Goal: Task Accomplishment & Management: Use online tool/utility

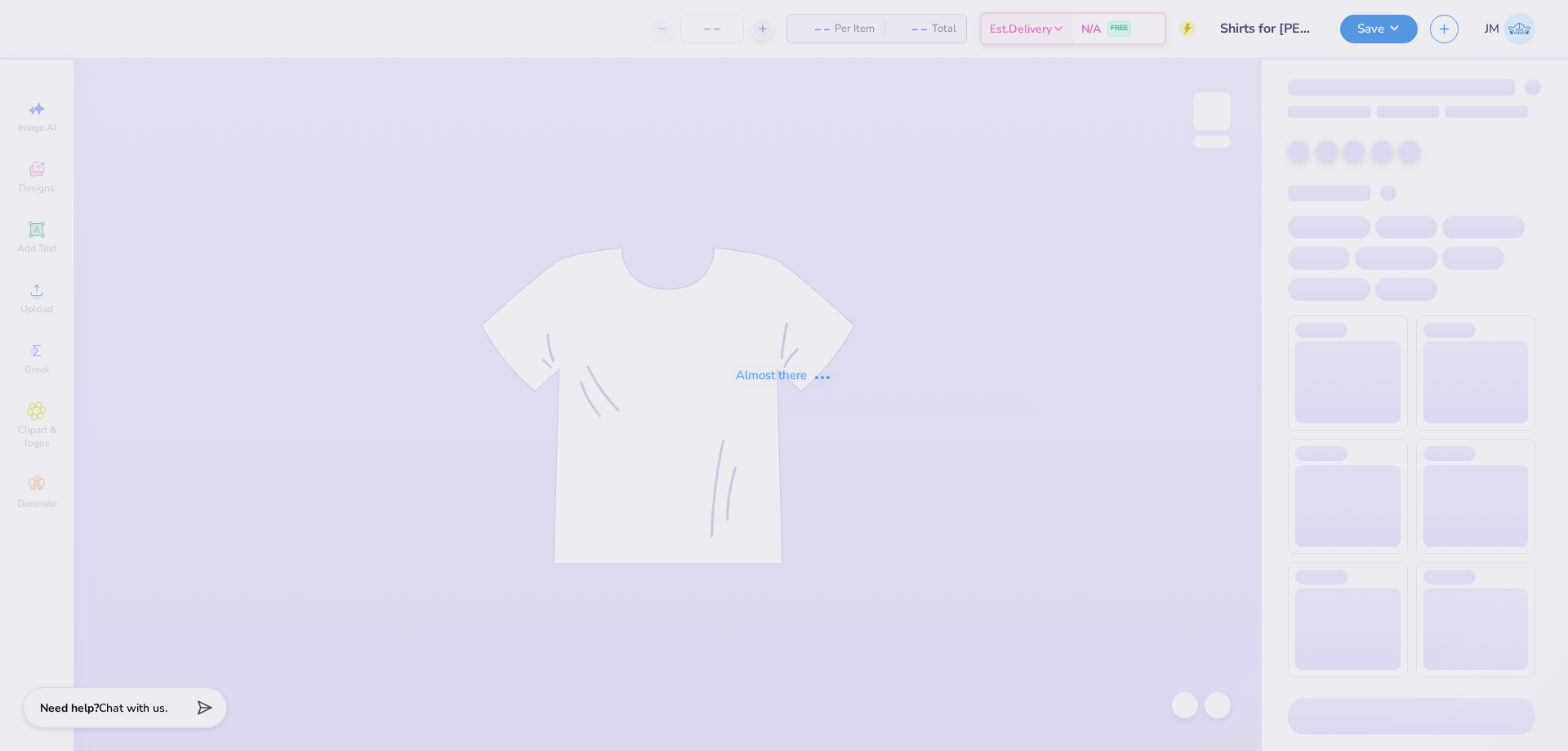
type input "8"
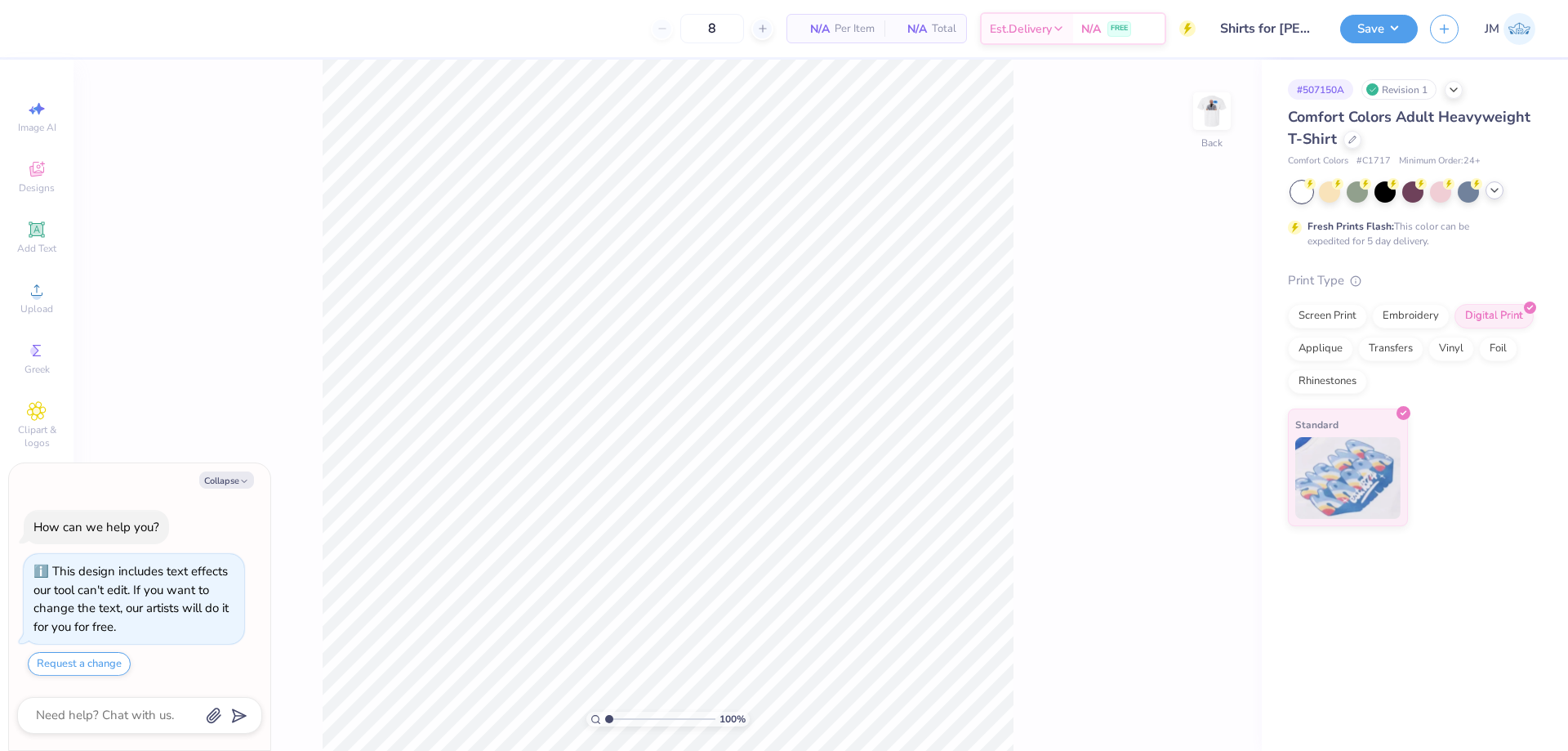
click at [1488, 198] on div at bounding box center [1413, 192] width 244 height 21
click at [1494, 196] on icon at bounding box center [1494, 190] width 13 height 13
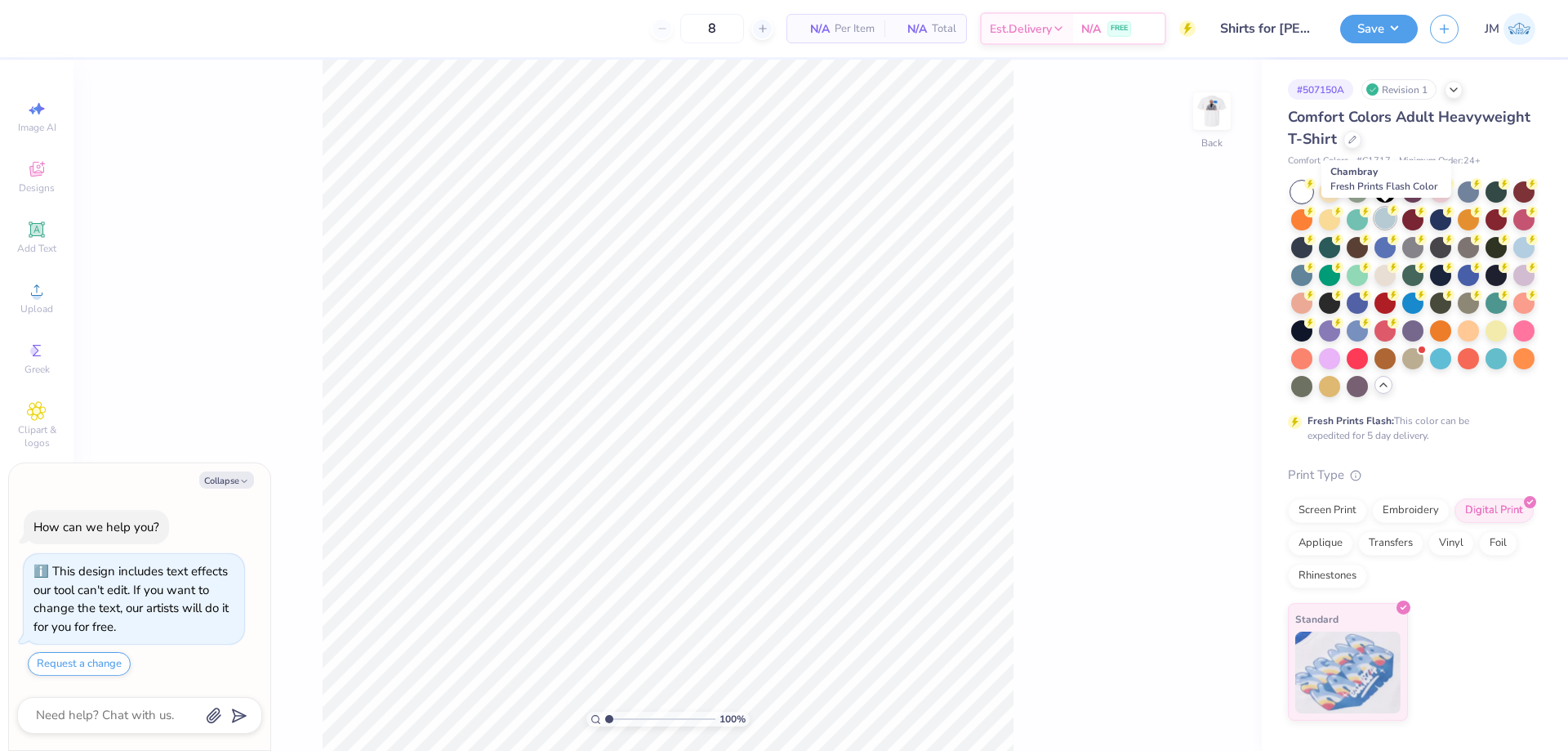
click at [1385, 212] on div at bounding box center [1385, 218] width 21 height 21
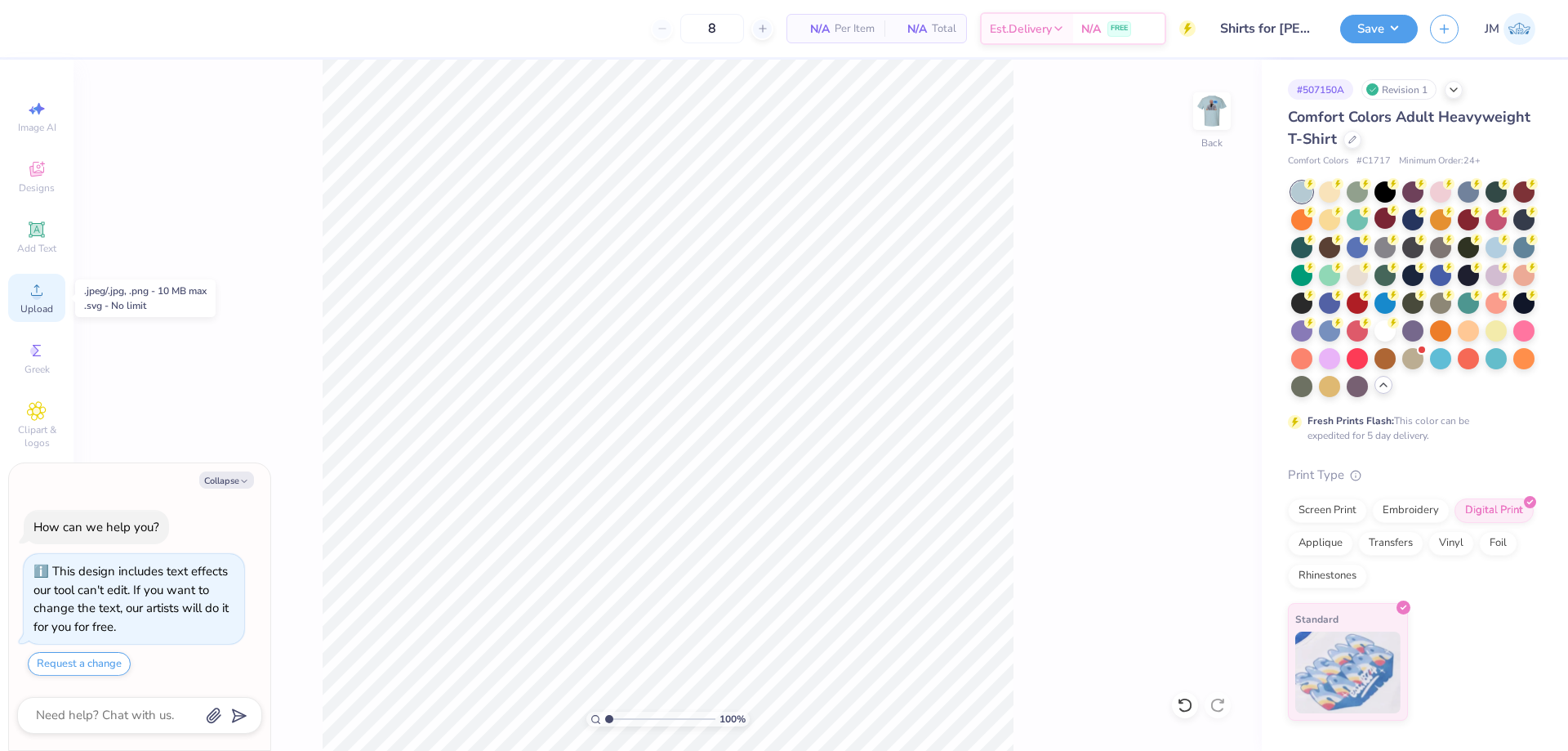
click at [34, 300] on div "Upload" at bounding box center [36, 298] width 57 height 48
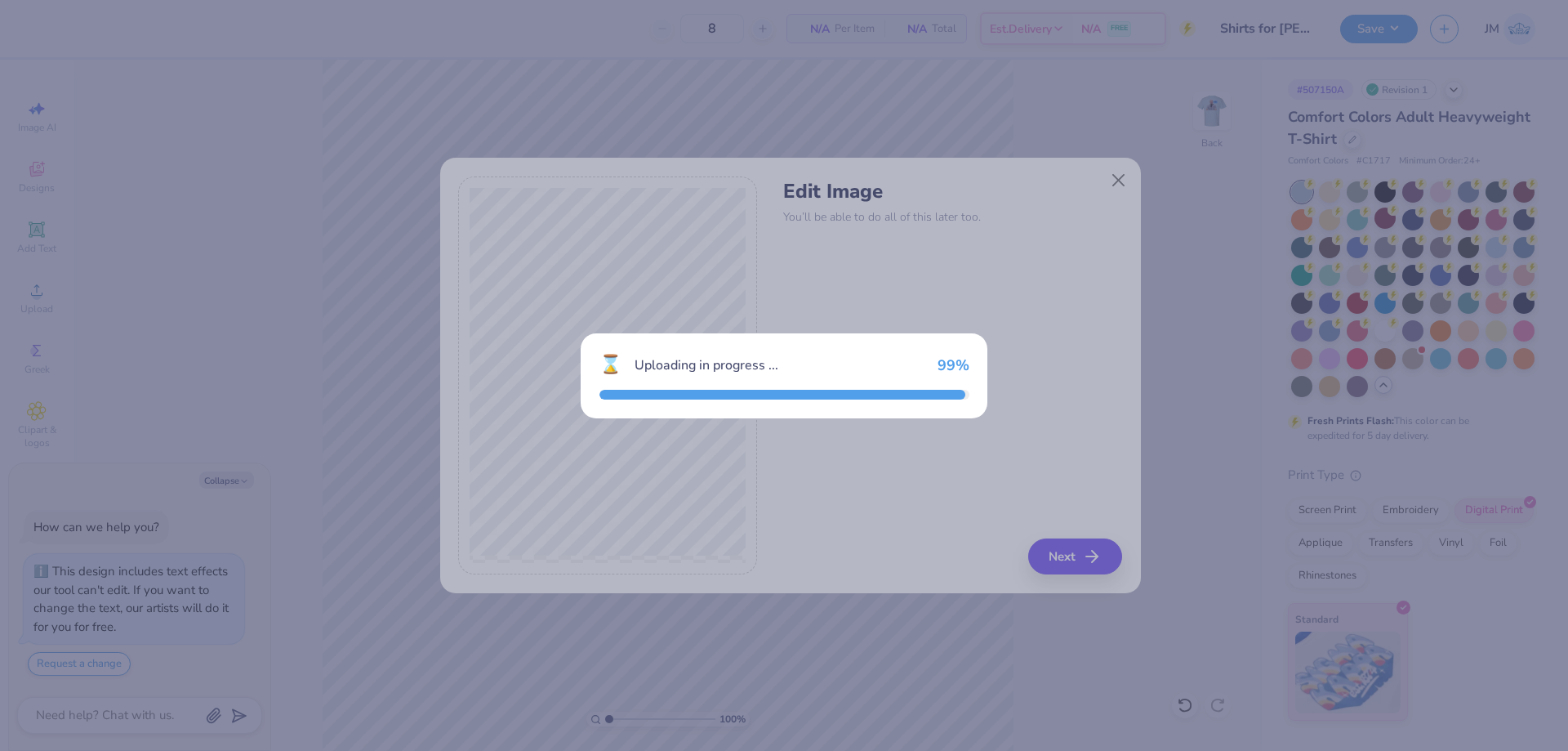
type textarea "x"
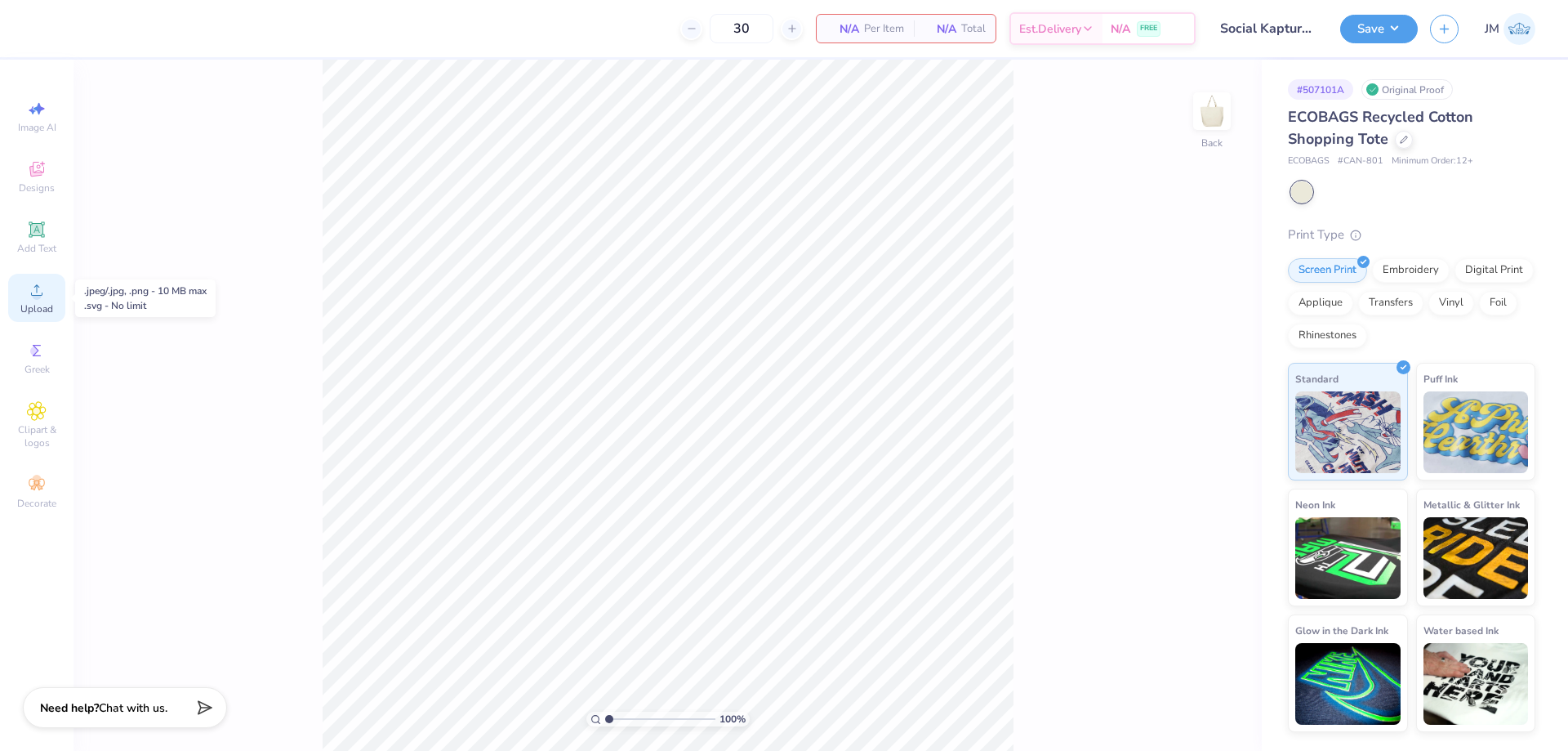
click at [42, 303] on span "Upload" at bounding box center [36, 308] width 33 height 13
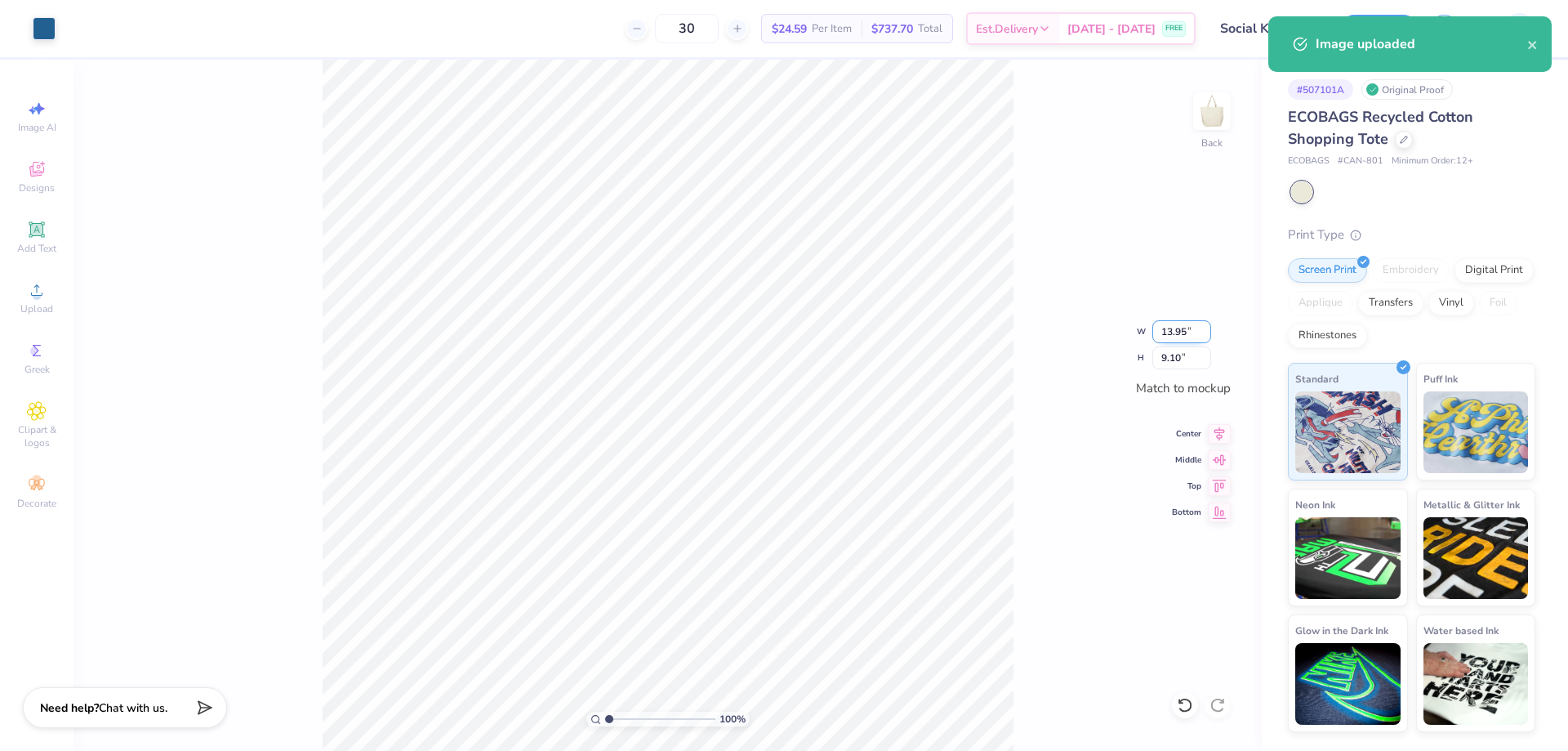
click at [1177, 329] on input "13.95" at bounding box center [1181, 332] width 59 height 23
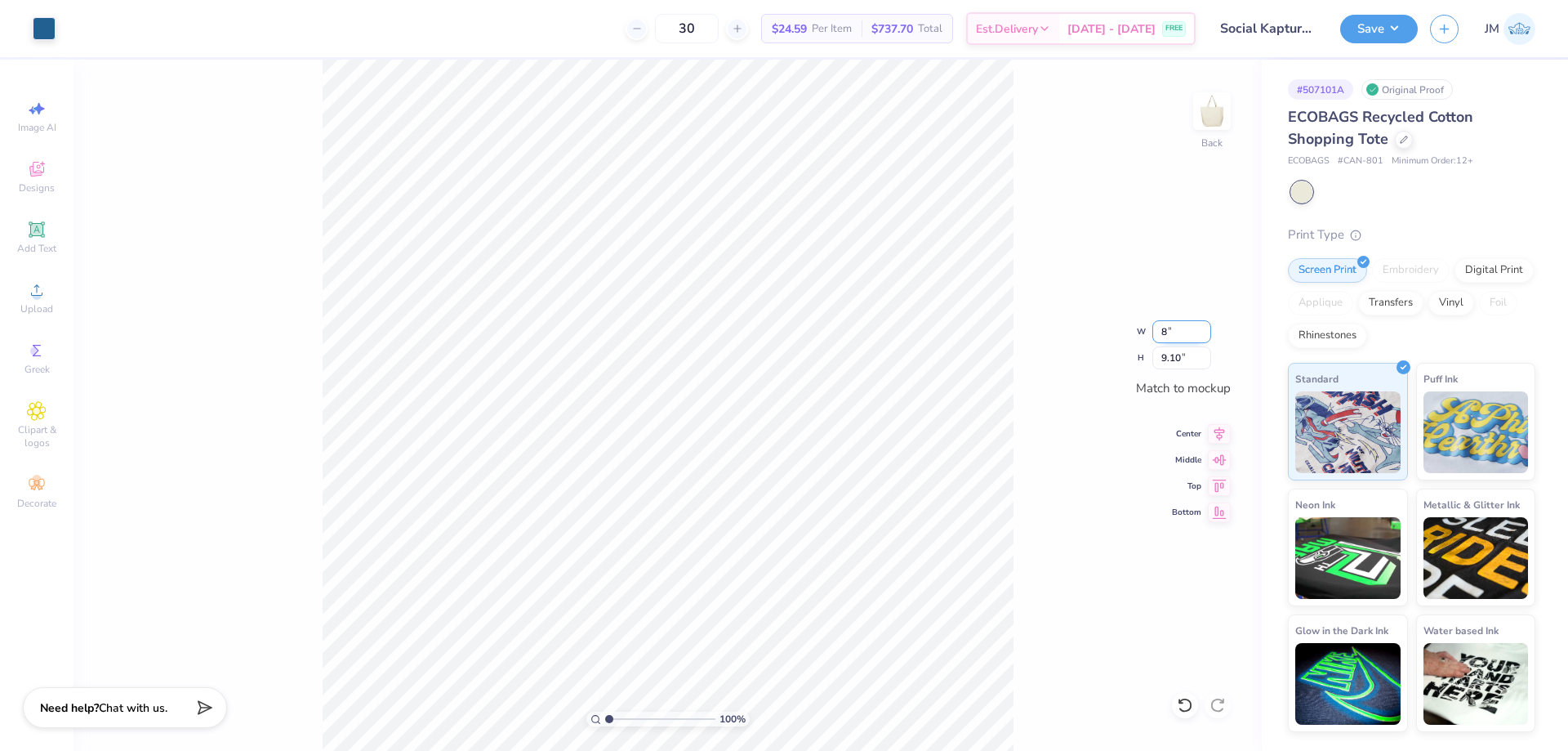
type input "8.00"
type input "5.22"
click at [1223, 441] on icon at bounding box center [1220, 430] width 23 height 20
click at [1217, 461] on icon at bounding box center [1220, 457] width 23 height 20
click at [1021, 445] on div "100 % Back W 8.00 8.00 " H 5.22 5.22 " Match to mockup Center Middle Top Bottom" at bounding box center [668, 405] width 1189 height 691
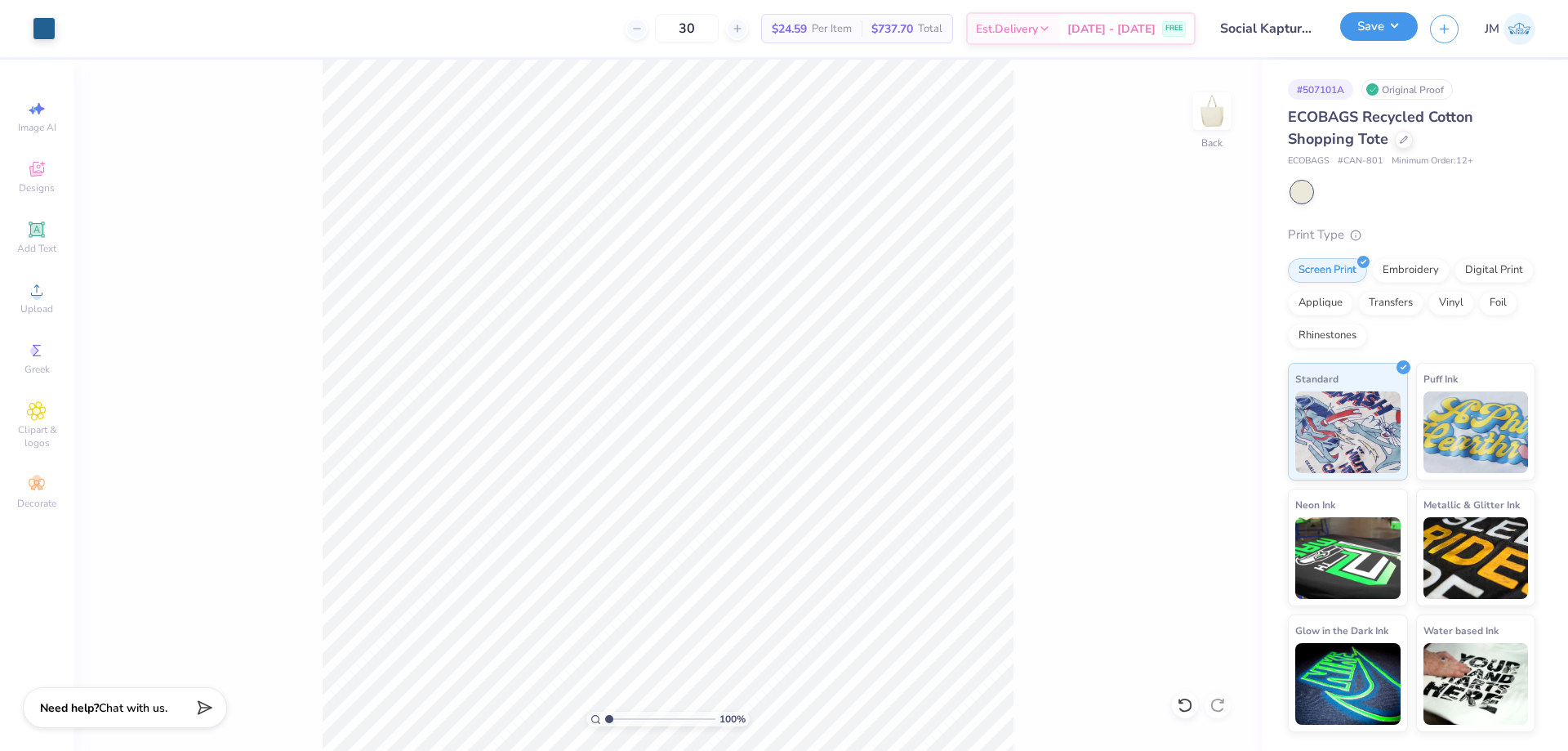
click at [1396, 34] on button "Save" at bounding box center [1379, 26] width 77 height 29
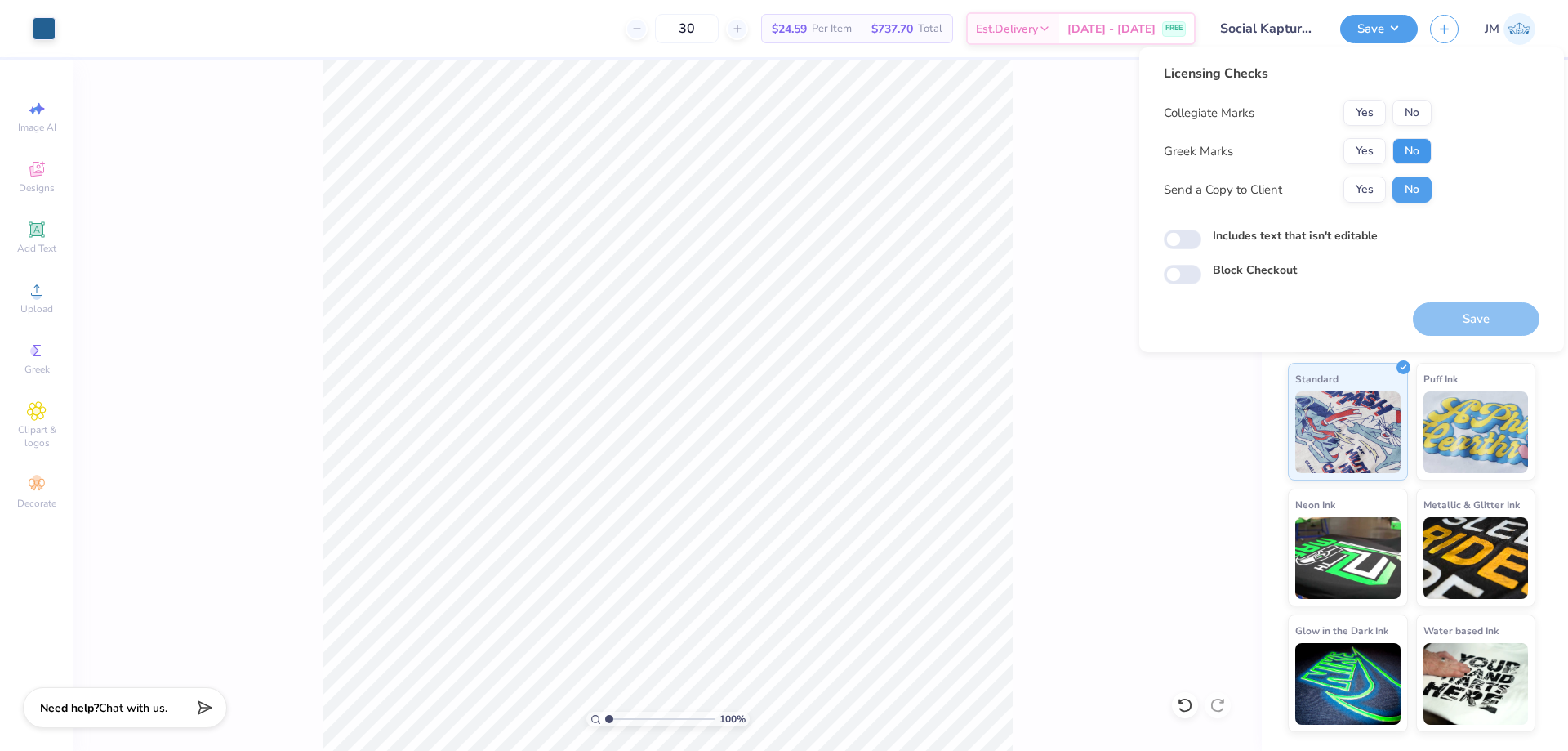
click at [1406, 144] on button "No" at bounding box center [1412, 151] width 39 height 26
click at [1411, 127] on div "Collegiate Marks Yes No Greek Marks Yes No Send a Copy to Client Yes No" at bounding box center [1298, 151] width 268 height 102
click at [1418, 116] on button "No" at bounding box center [1412, 113] width 39 height 26
click at [1445, 310] on button "Save" at bounding box center [1477, 319] width 127 height 34
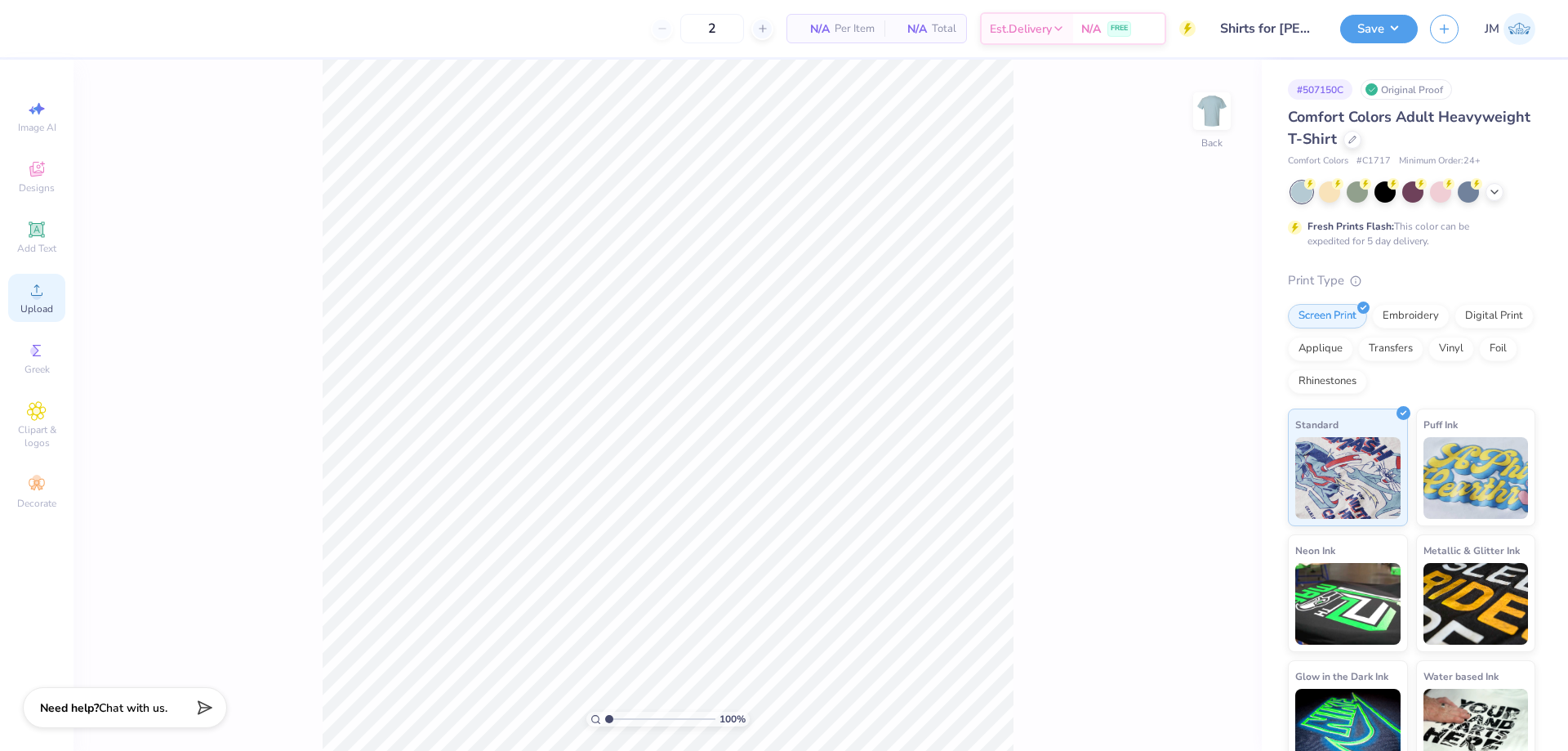
click at [43, 299] on icon at bounding box center [36, 290] width 20 height 20
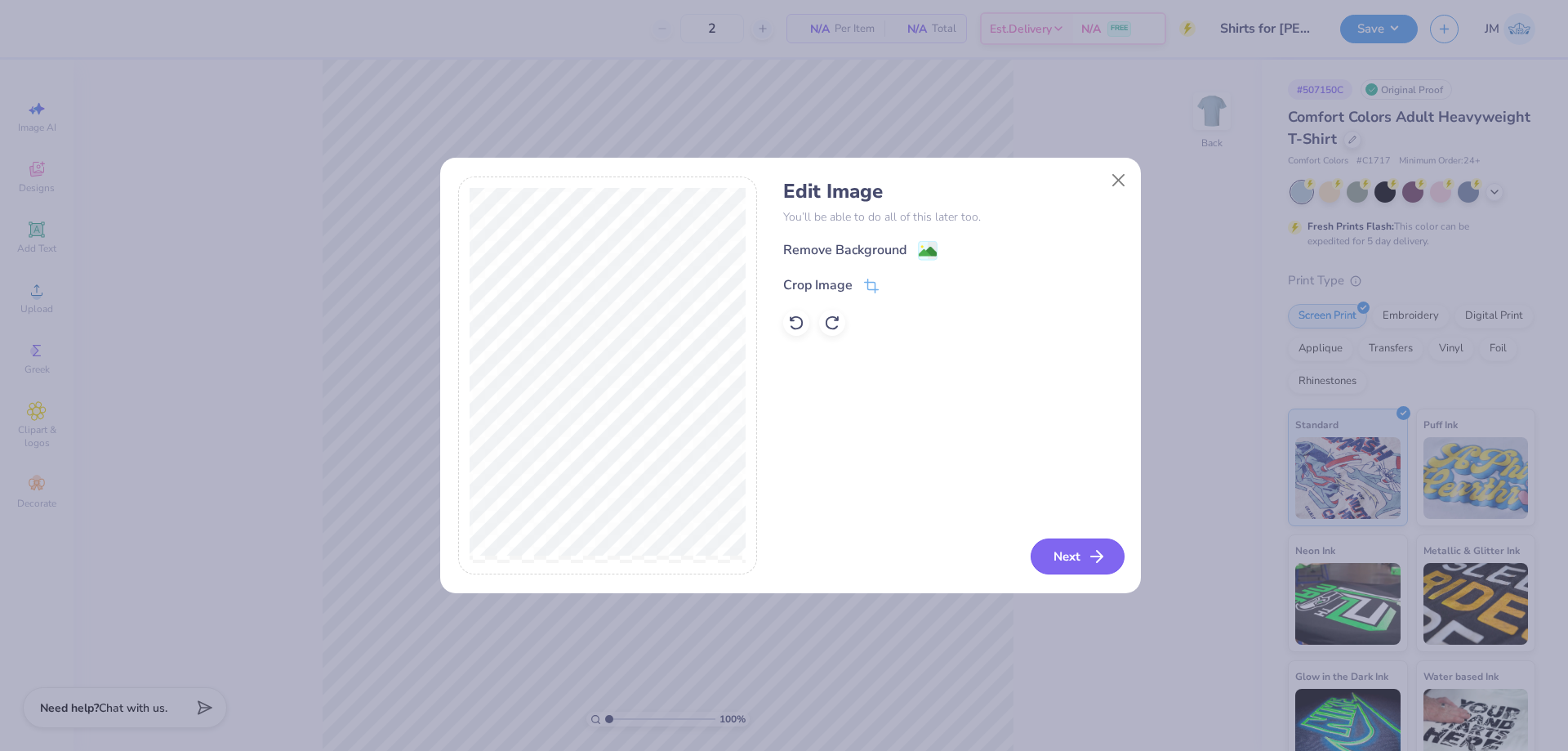
click at [1071, 545] on button "Next" at bounding box center [1077, 556] width 94 height 36
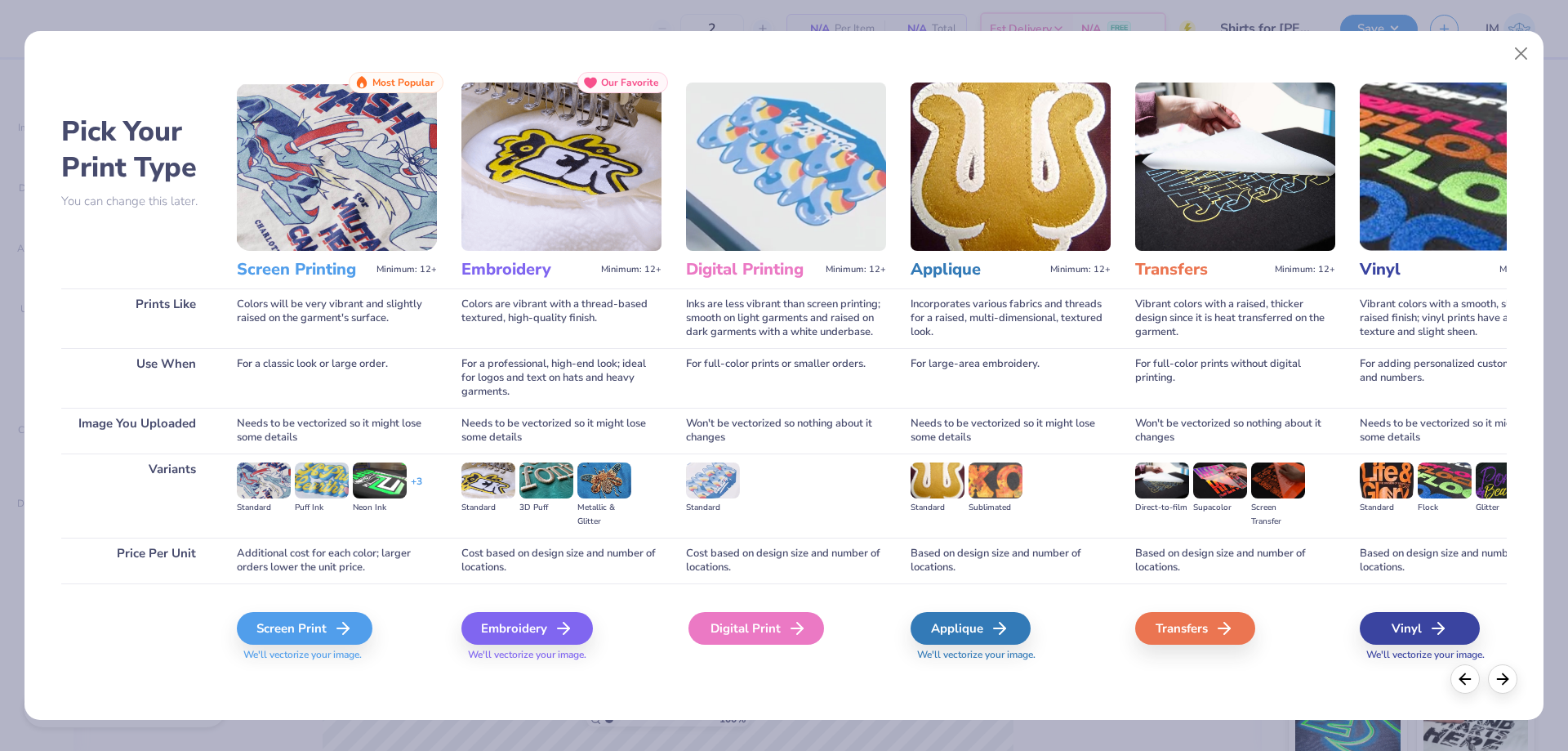
click at [787, 628] on icon at bounding box center [797, 628] width 20 height 20
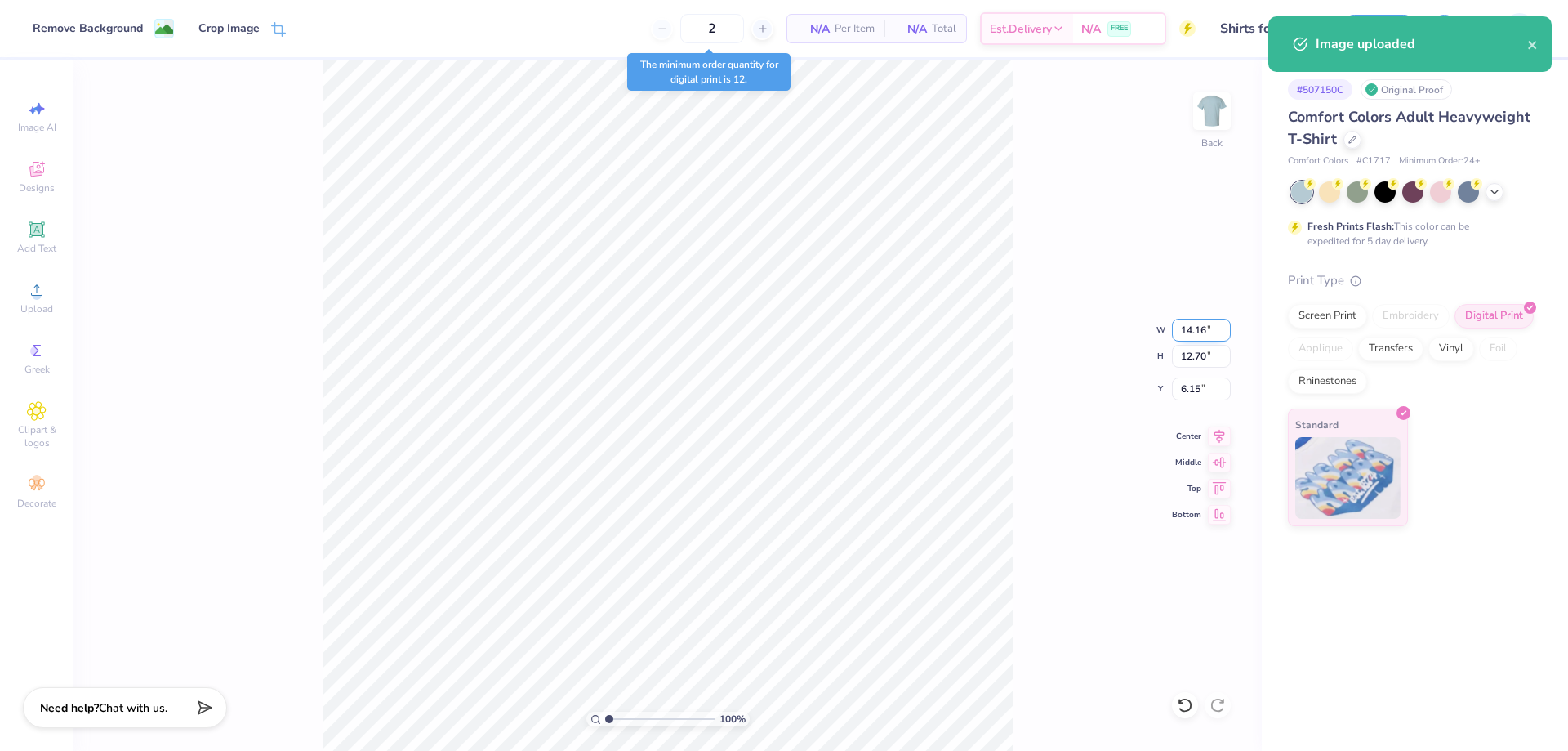
click at [1204, 331] on input "14.16" at bounding box center [1201, 330] width 59 height 23
type input "11.00"
type input "9.86"
click at [1205, 391] on input "7.57" at bounding box center [1201, 389] width 59 height 23
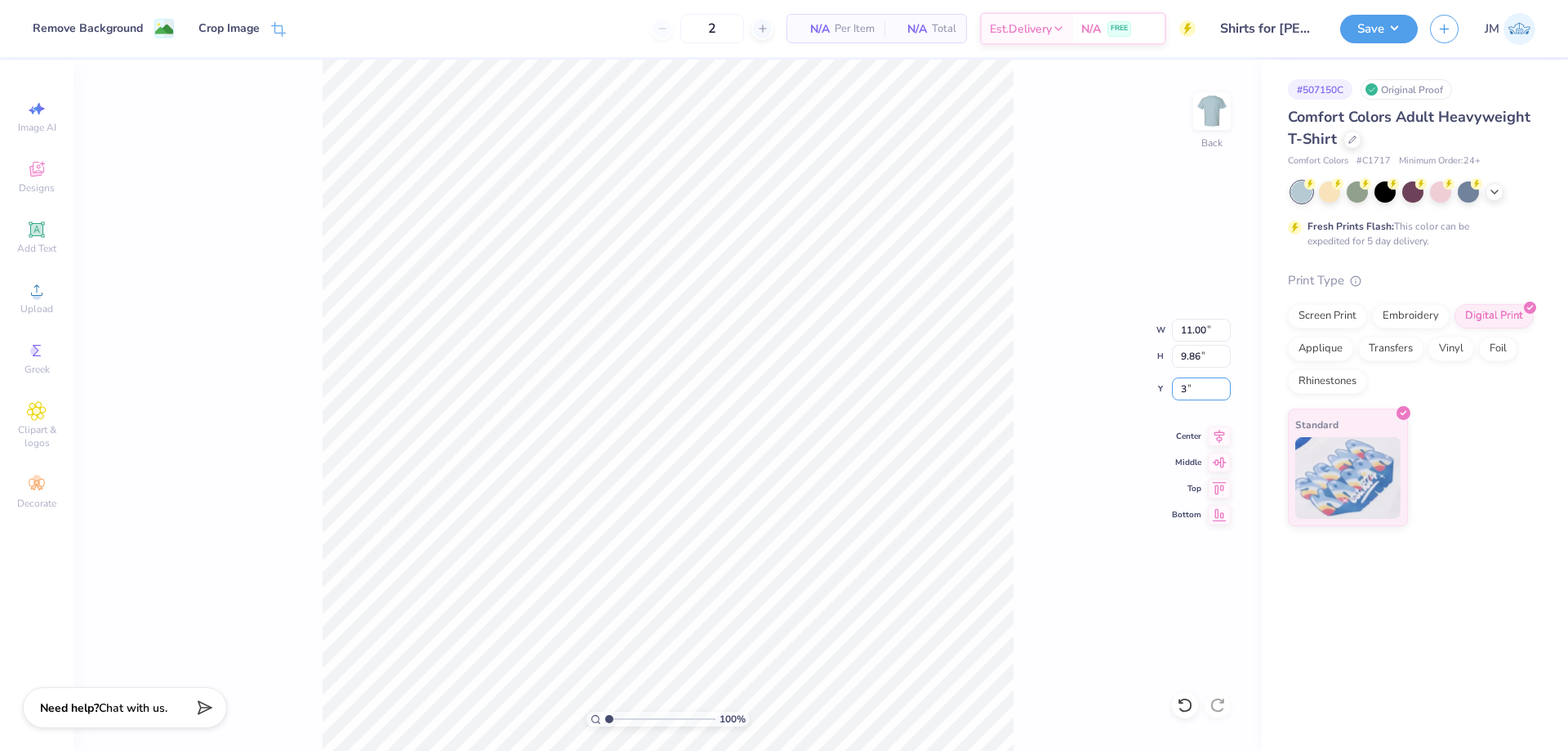
type input "3.00"
click at [1014, 376] on div "100 % Back W 11.00 11.00 " H 9.86 9.86 " Y 3.00 3.00 " Center Middle Top Bottom" at bounding box center [668, 405] width 1189 height 691
click at [1207, 102] on img at bounding box center [1212, 111] width 65 height 65
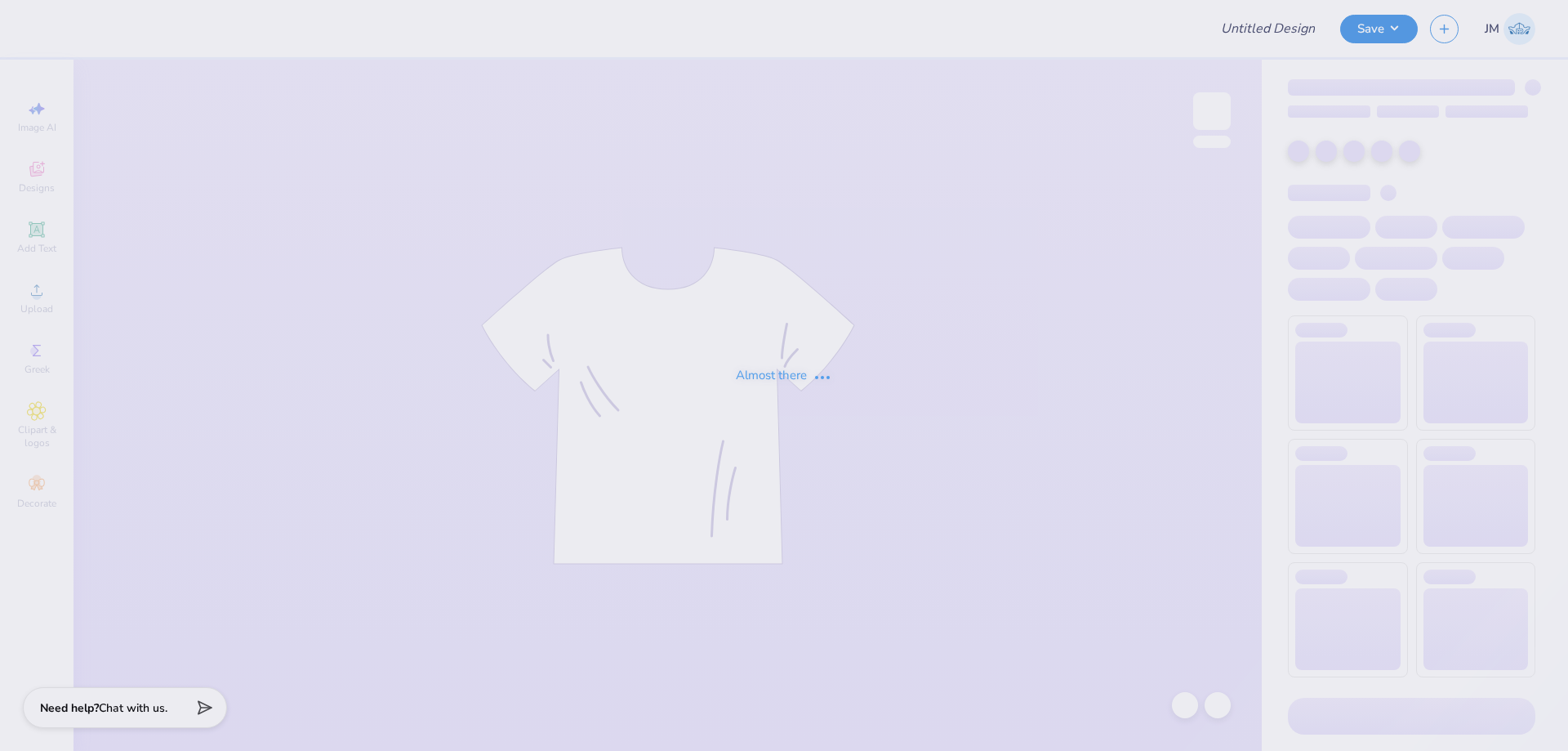
type input "Shirts for [PERSON_NAME]"
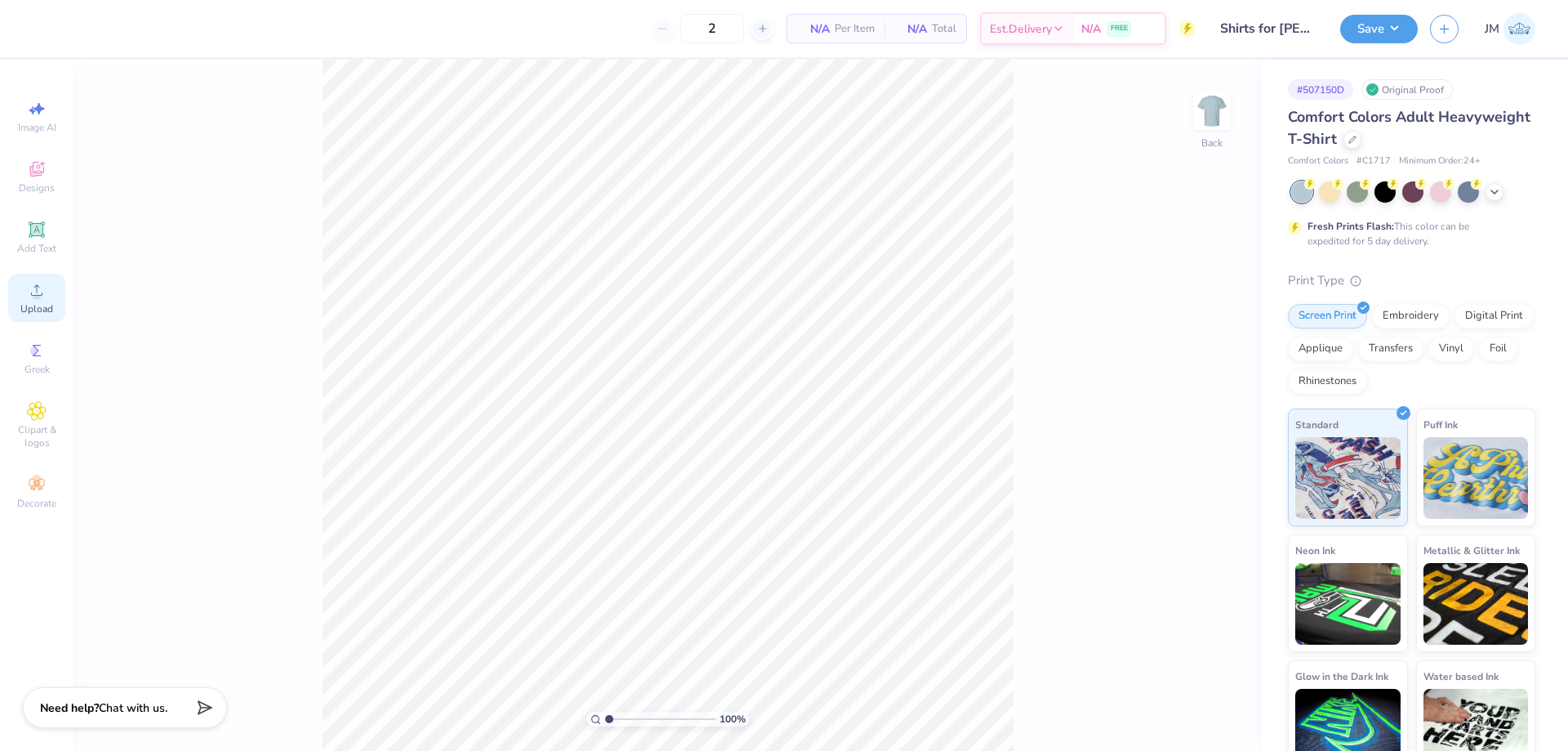
click at [43, 295] on icon at bounding box center [36, 290] width 20 height 20
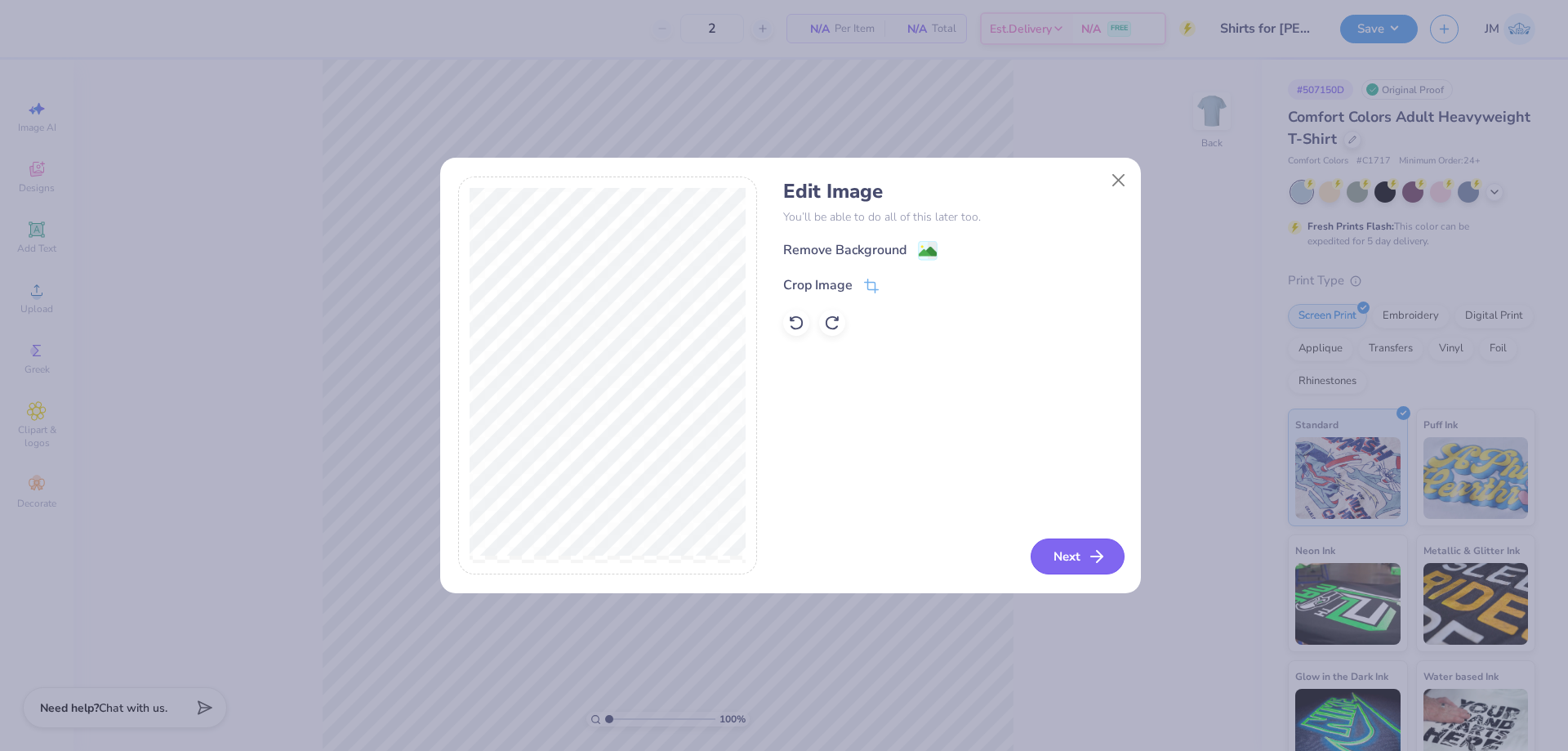
click at [1069, 546] on button "Next" at bounding box center [1077, 556] width 94 height 36
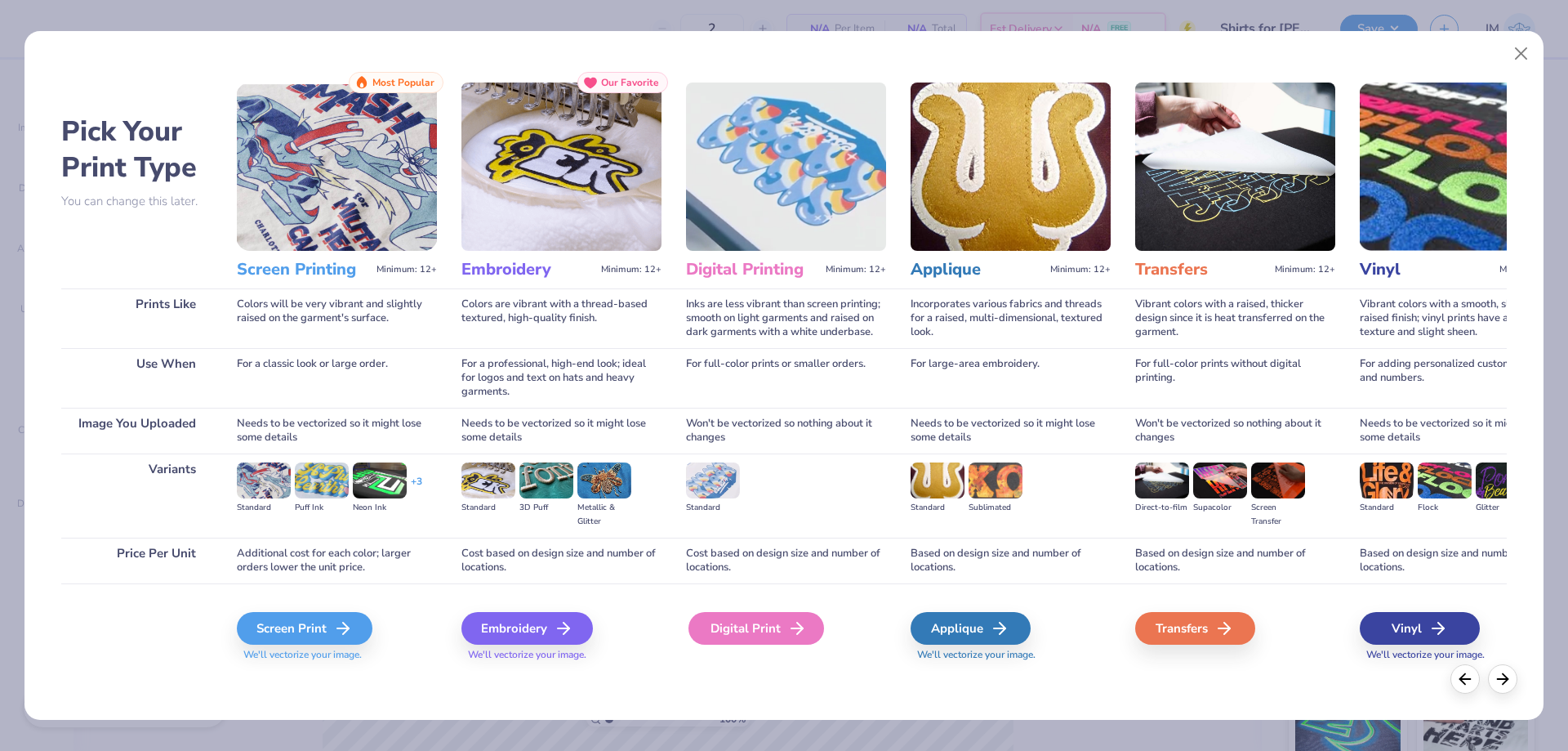
click at [798, 623] on polyline at bounding box center [800, 628] width 6 height 11
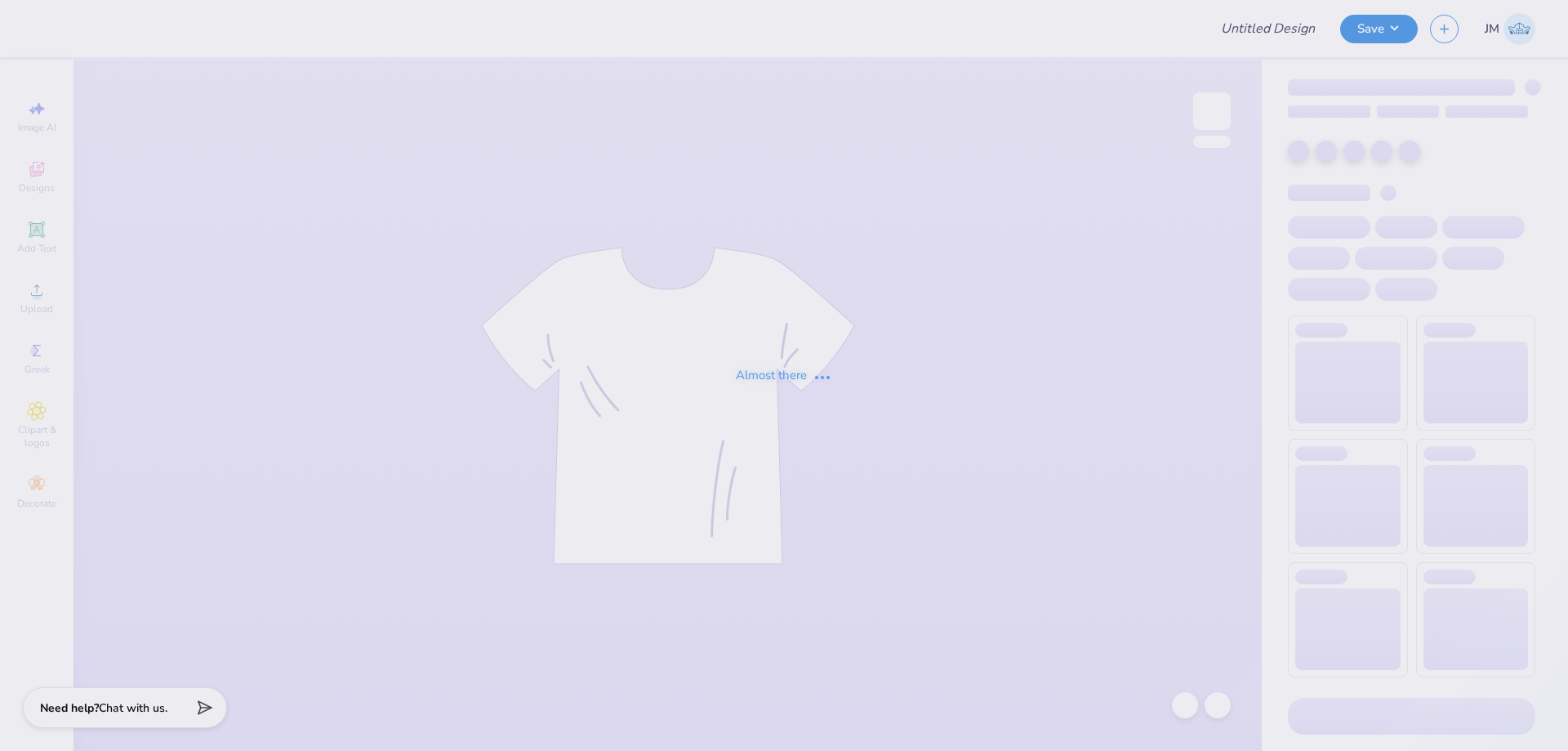
drag, startPoint x: 756, startPoint y: 275, endPoint x: 757, endPoint y: 235, distance: 40.0
click at [757, 265] on div "Almost there" at bounding box center [784, 376] width 1568 height 751
type input "Shirts for [PERSON_NAME]"
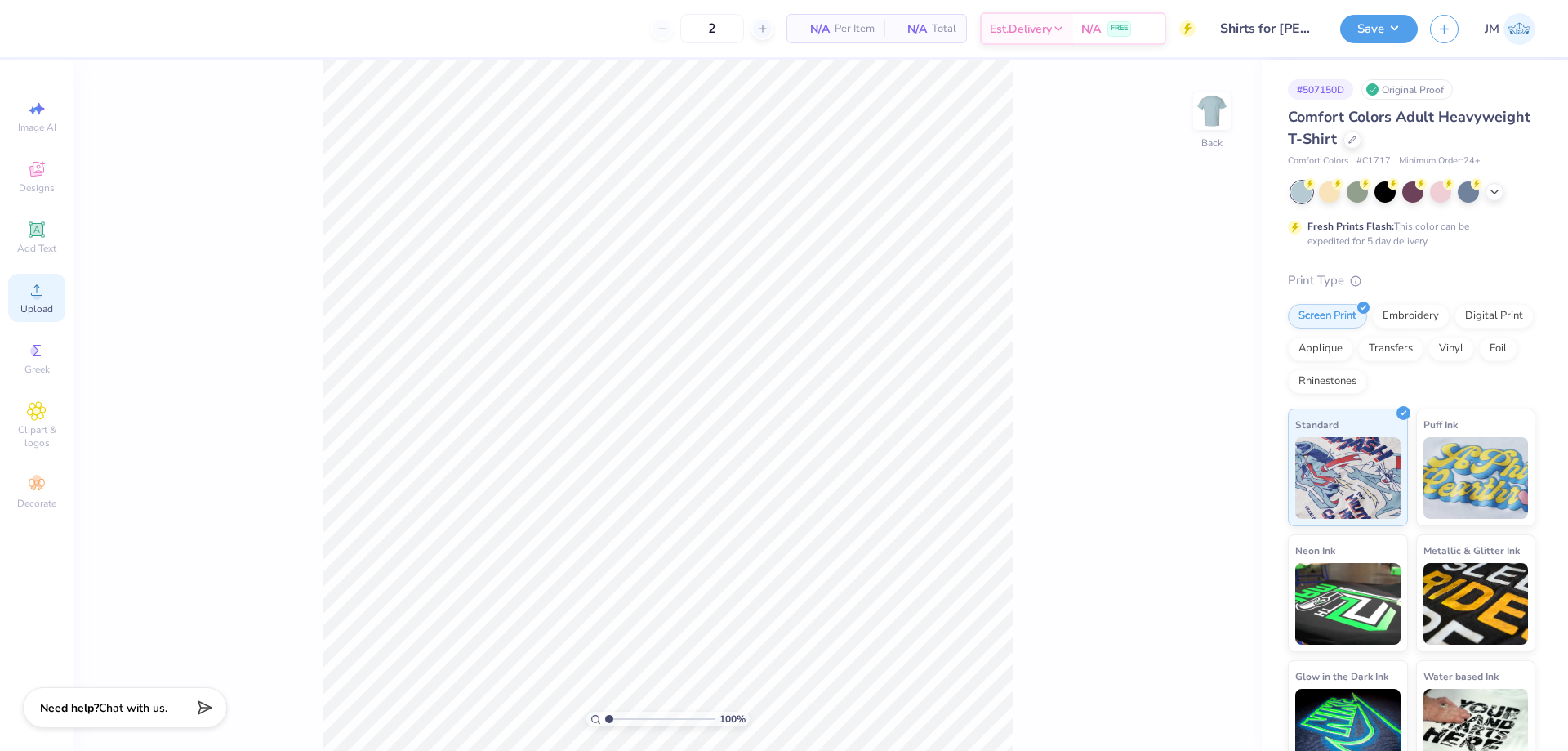
click at [44, 288] on icon at bounding box center [36, 290] width 20 height 20
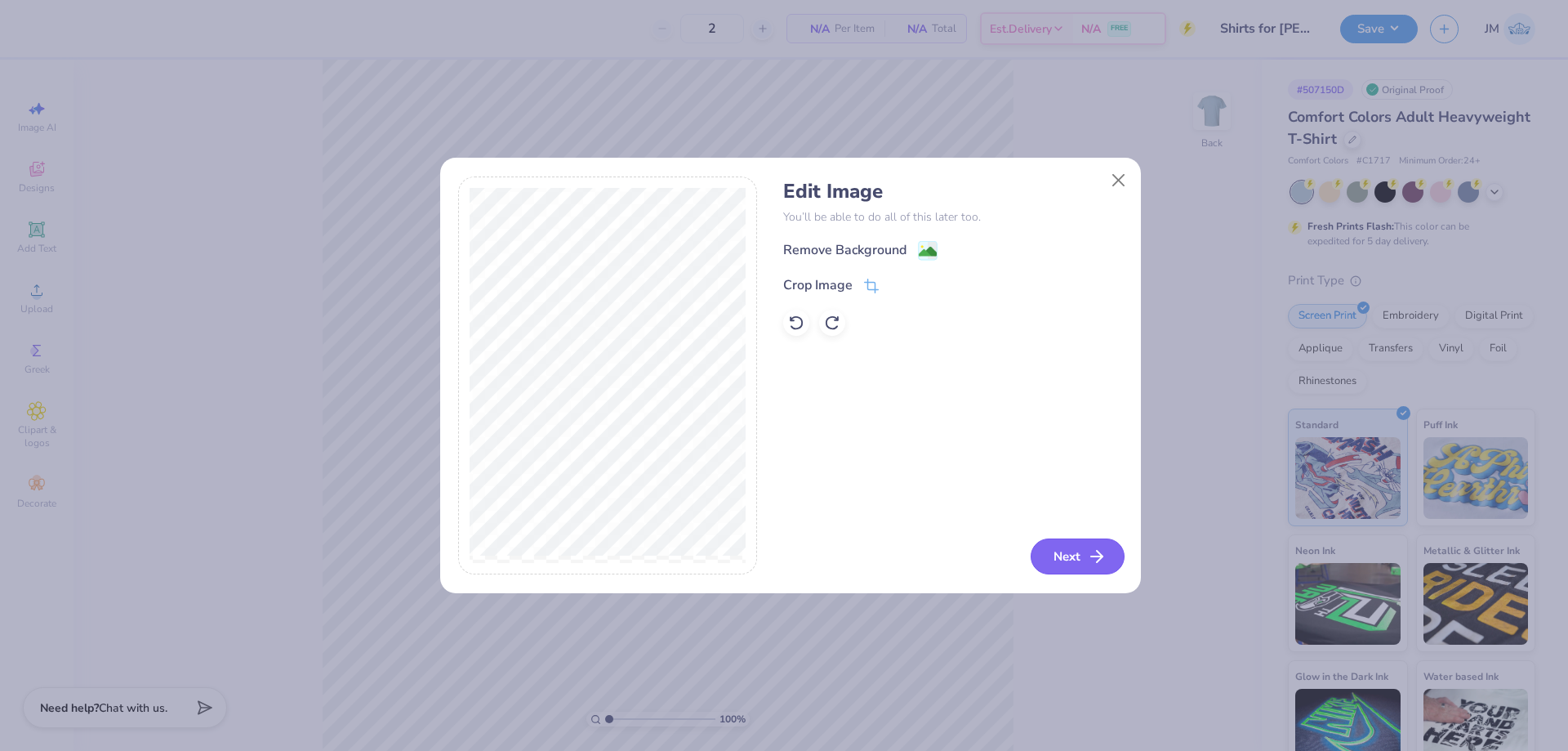
click at [1044, 555] on button "Next" at bounding box center [1077, 556] width 94 height 36
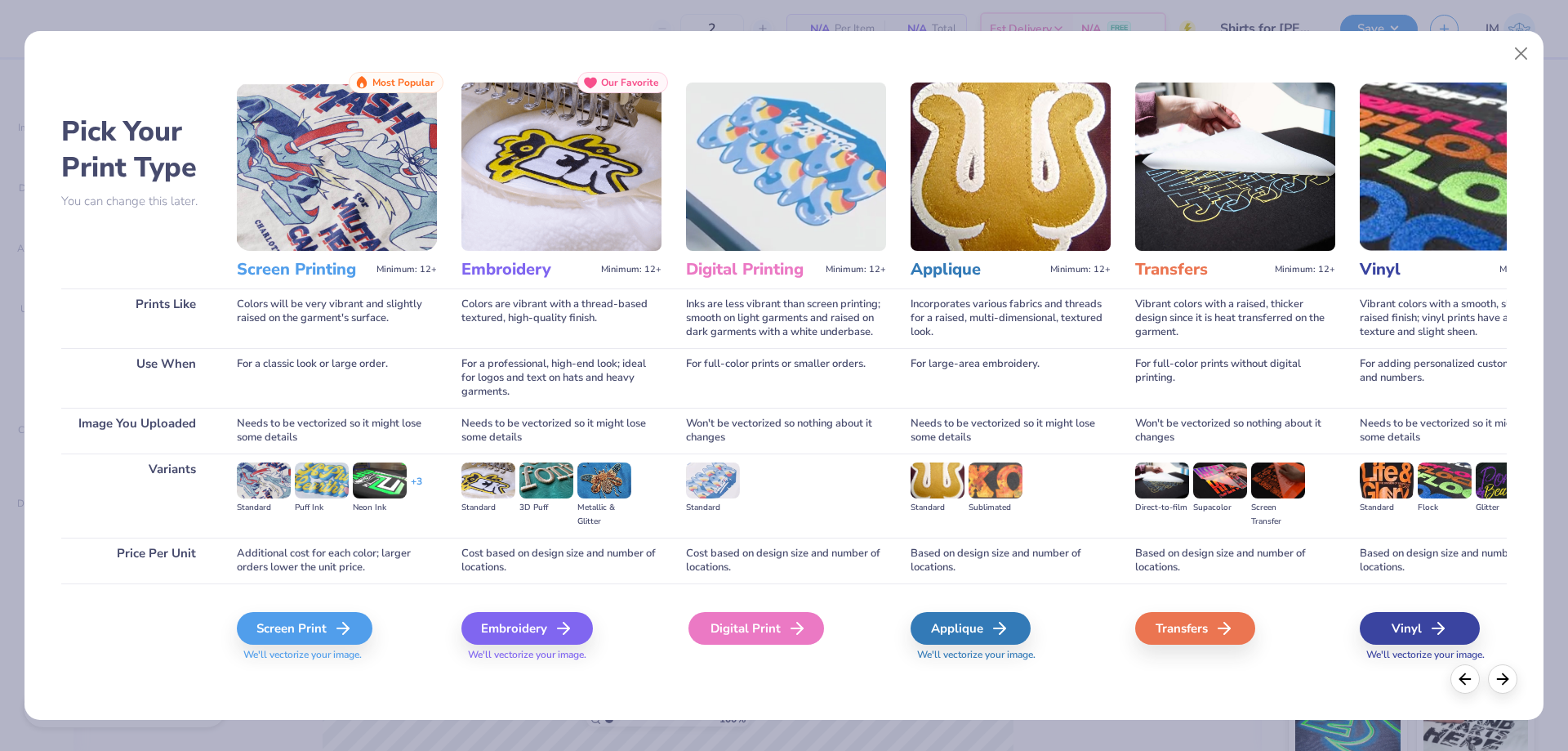
click at [788, 635] on icon at bounding box center [797, 628] width 20 height 20
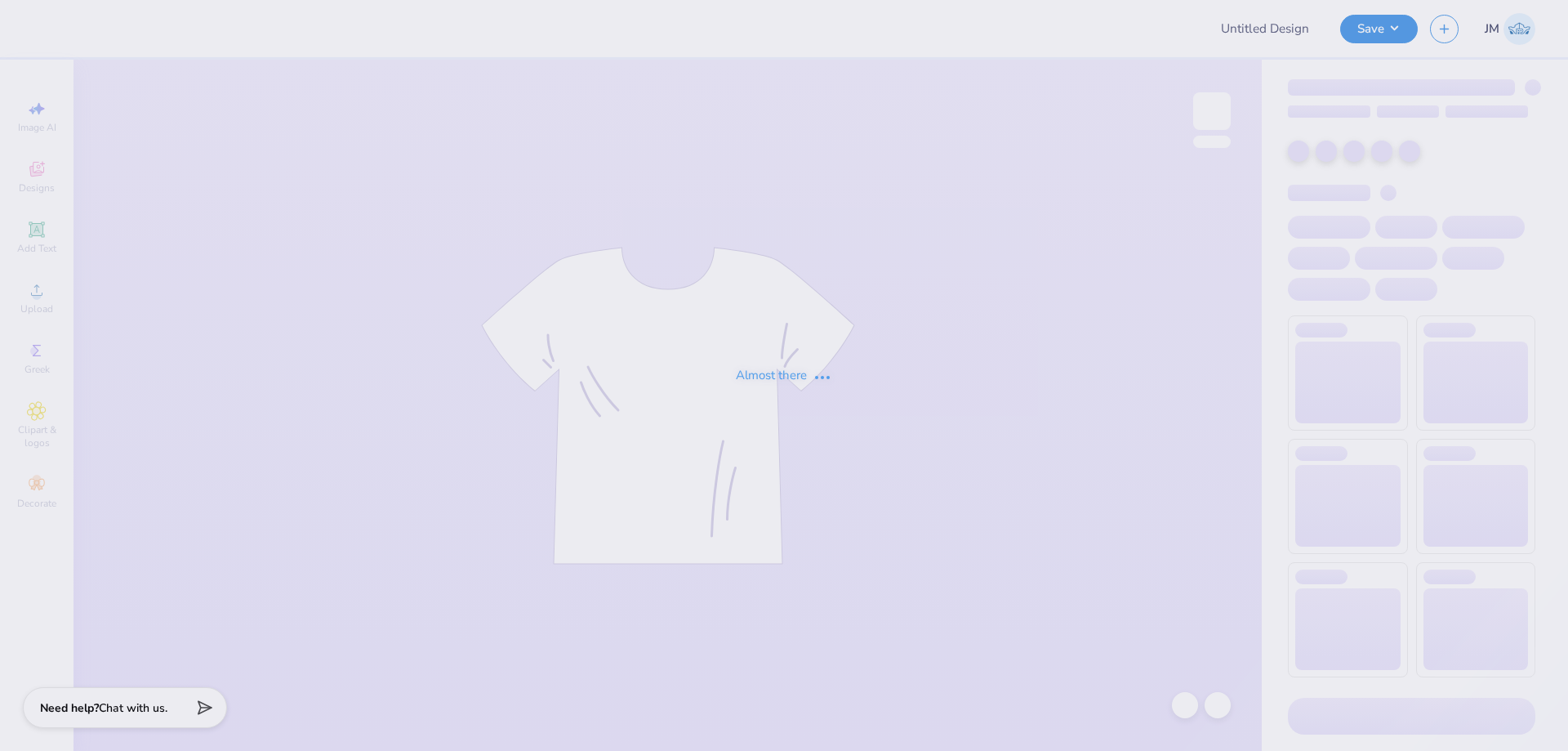
type input "Shirts for [PERSON_NAME]"
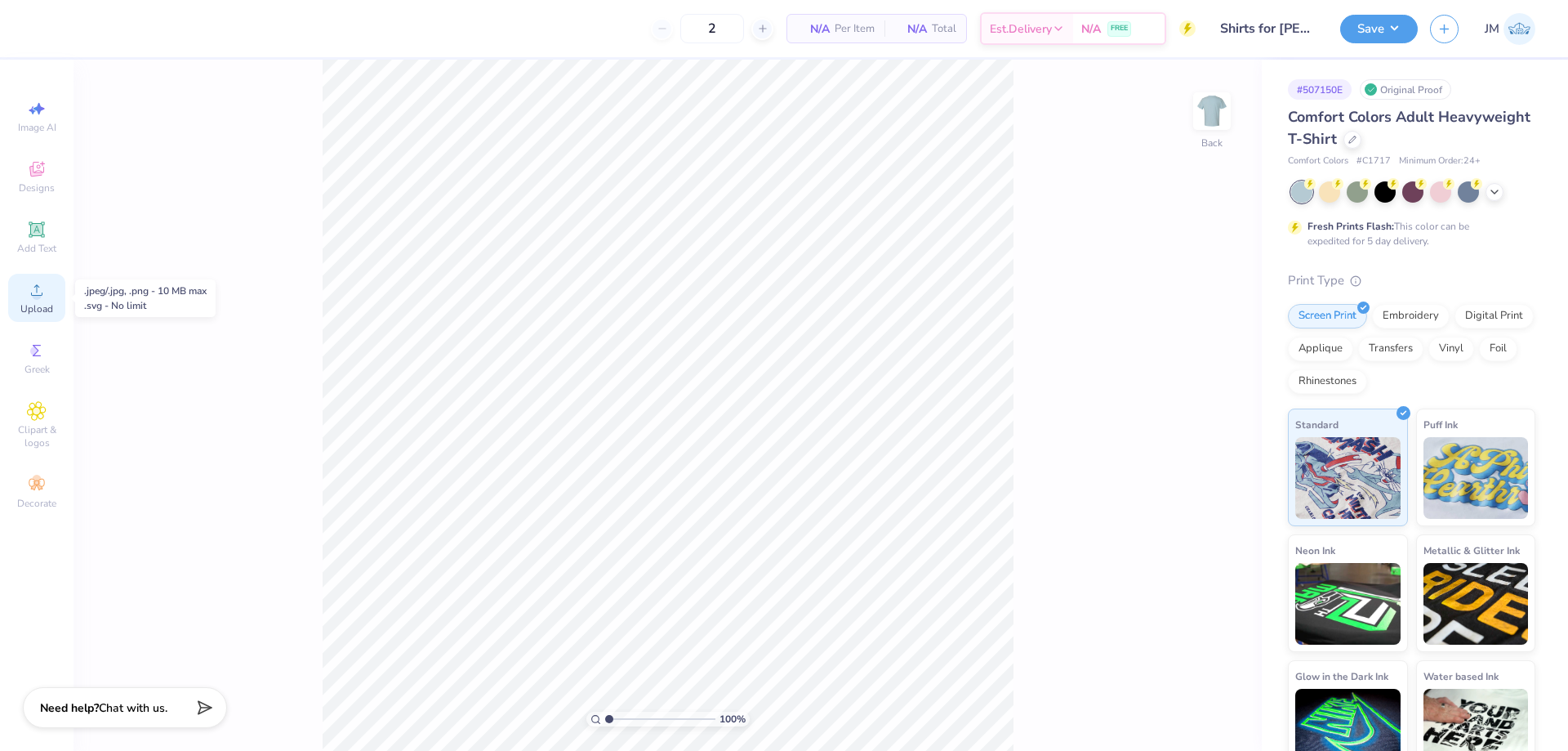
click at [49, 312] on span "Upload" at bounding box center [36, 308] width 33 height 13
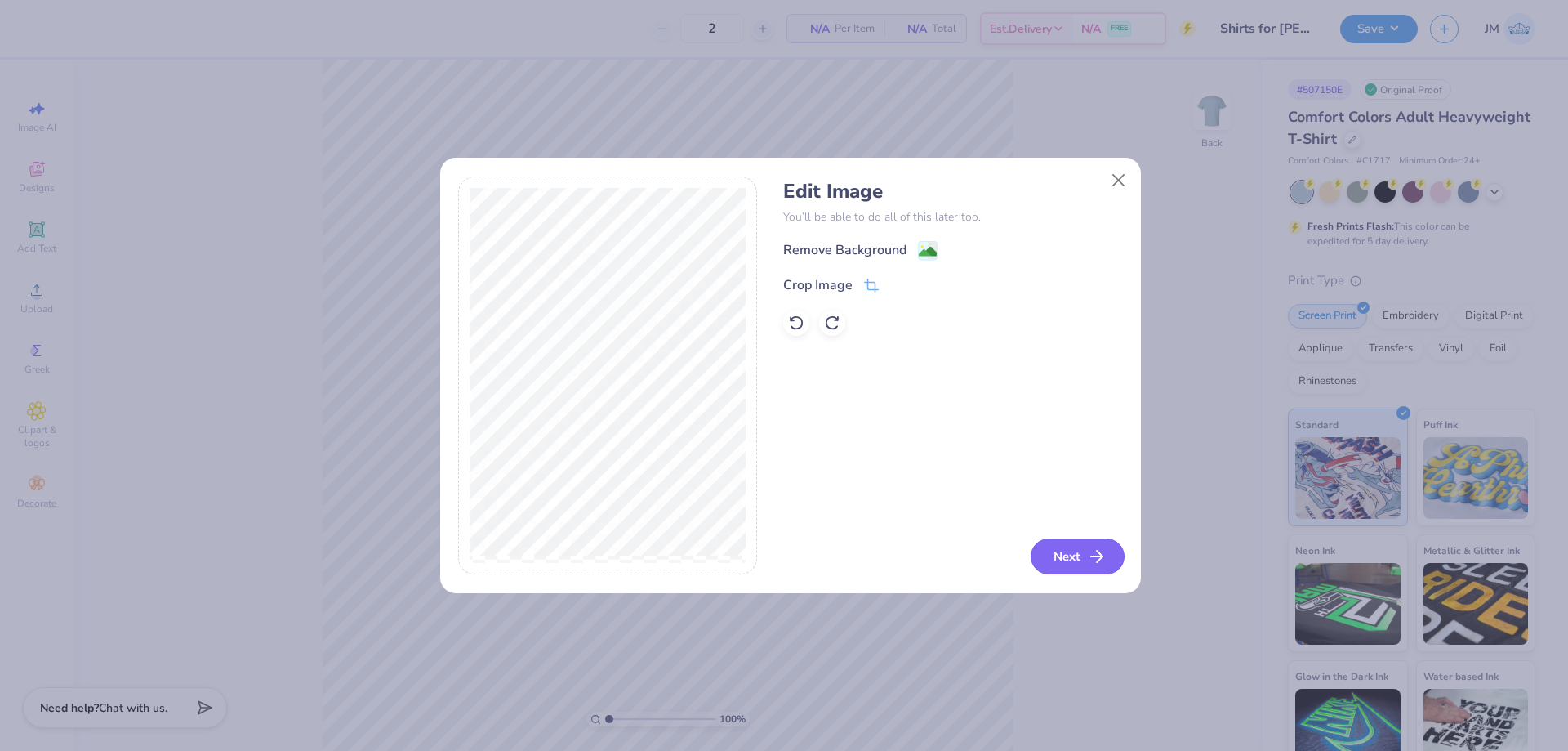
click at [1056, 549] on button "Next" at bounding box center [1077, 556] width 94 height 36
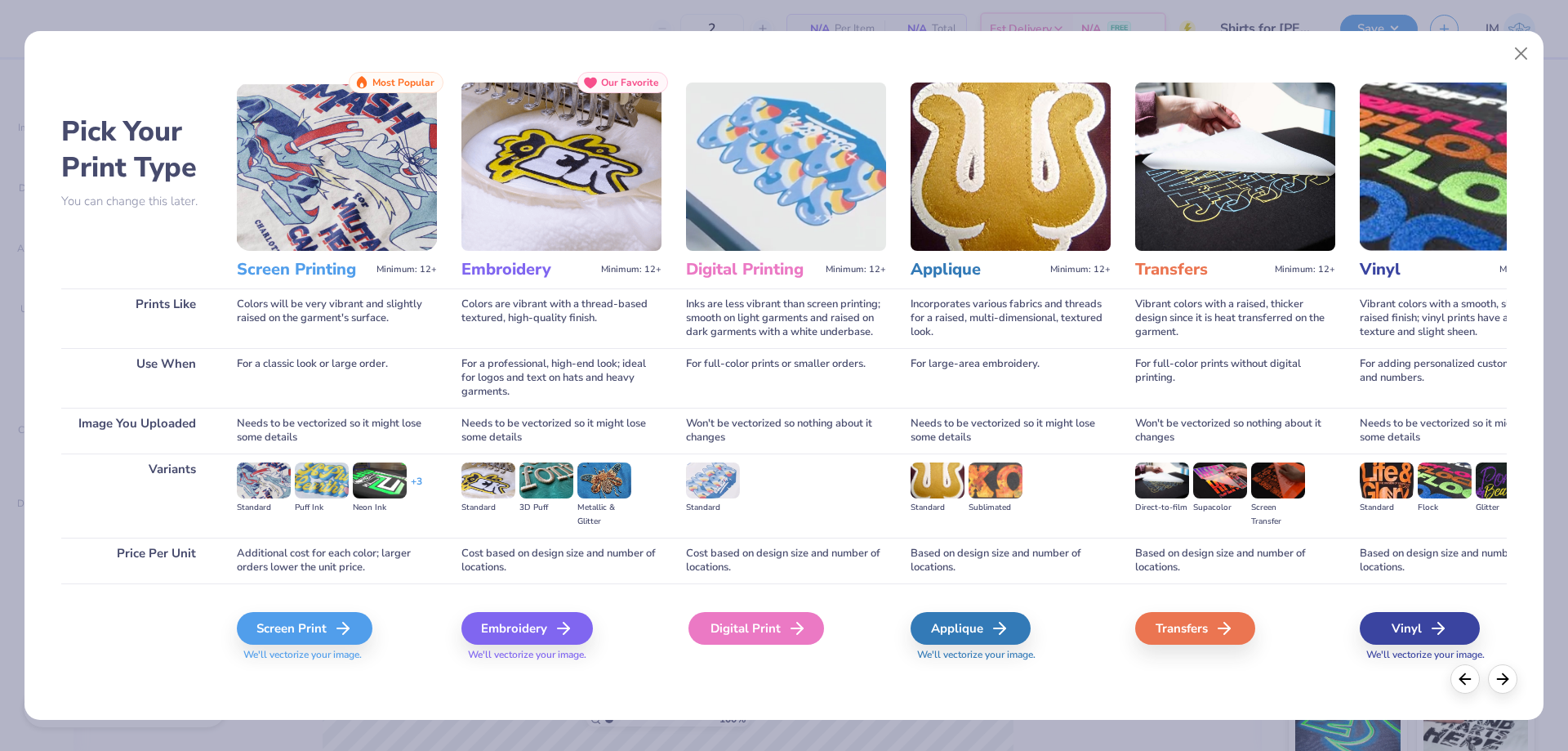
click at [768, 620] on div "Digital Print" at bounding box center [757, 628] width 136 height 33
